Goal: Information Seeking & Learning: Learn about a topic

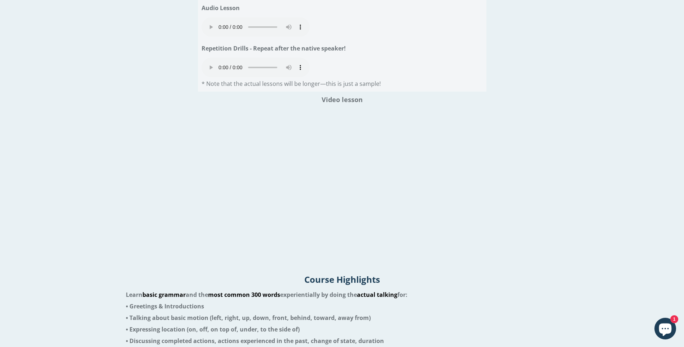
scroll to position [902, 0]
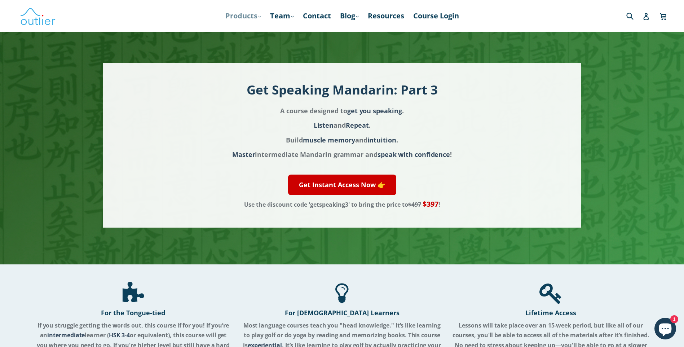
click at [246, 17] on link "Products .cls-1{fill:#231f20} expand" at bounding box center [243, 15] width 43 height 13
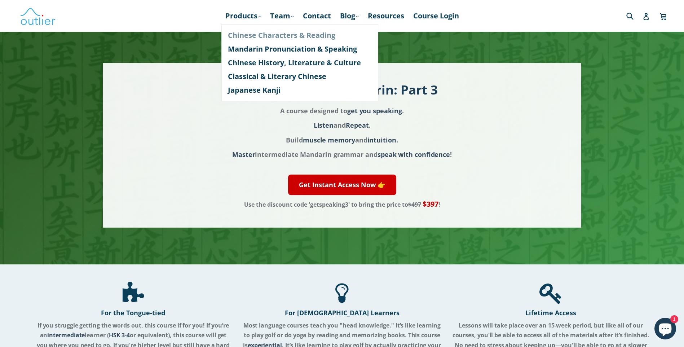
click at [245, 36] on link "Chinese Characters & Reading" at bounding box center [300, 36] width 144 height 14
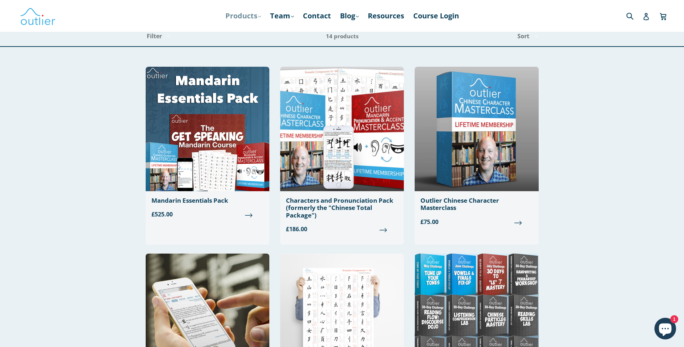
click at [253, 15] on link "Products .cls-1{fill:#231f20} expand" at bounding box center [243, 15] width 43 height 13
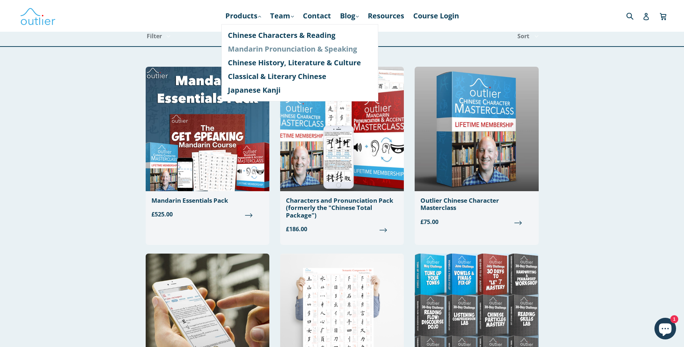
click at [250, 49] on link "Mandarin Pronunciation & Speaking" at bounding box center [300, 49] width 144 height 14
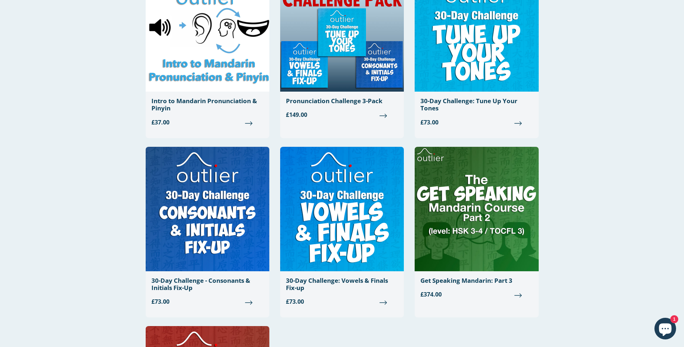
scroll to position [557, 0]
